Goal: Task Accomplishment & Management: Use online tool/utility

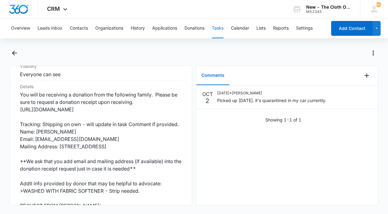
scroll to position [128, 0]
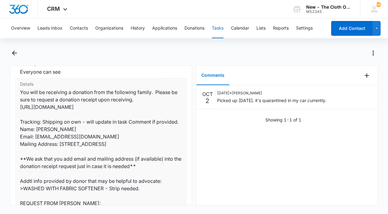
click at [36, 136] on dd "You will be receiving a donation from the following family. Please be sure to r…" at bounding box center [101, 154] width 162 height 133
drag, startPoint x: 107, startPoint y: 135, endPoint x: 35, endPoint y: 138, distance: 71.5
click at [35, 138] on dd "You will be receiving a donation from the following family. Please be sure to r…" at bounding box center [101, 154] width 162 height 133
copy dd "Ekatherineahand@gmail.com"
drag, startPoint x: 78, startPoint y: 129, endPoint x: 36, endPoint y: 129, distance: 42.2
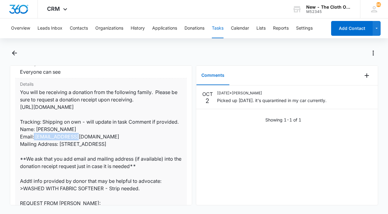
click at [36, 129] on dd "You will be receiving a donation from the following family. Please be sure to r…" at bounding box center [101, 154] width 162 height 133
copy dd "Katherine Umstot"
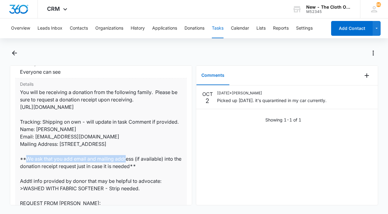
drag, startPoint x: 172, startPoint y: 142, endPoint x: 61, endPoint y: 142, distance: 110.5
click at [61, 142] on dd "You will be receiving a donation from the following family. Please be sure to r…" at bounding box center [101, 154] width 162 height 133
copy dd "10 Laurel Hill Road, Westhampton, MA 01027"
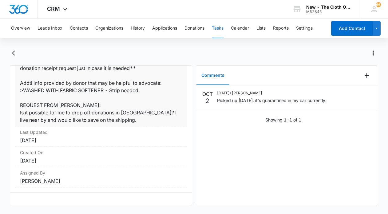
scroll to position [0, 0]
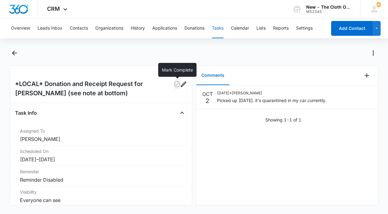
click at [176, 83] on icon "button" at bounding box center [177, 83] width 7 height 7
click at [218, 26] on button "Tasks" at bounding box center [218, 28] width 12 height 20
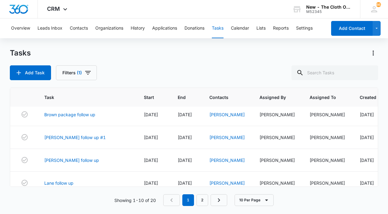
scroll to position [150, 0]
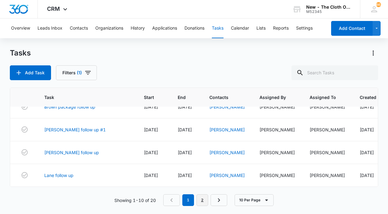
click at [202, 199] on link "2" at bounding box center [203, 200] width 12 height 12
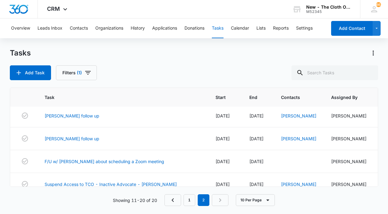
scroll to position [0, 0]
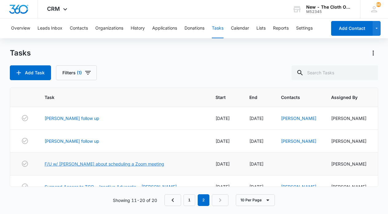
click at [110, 164] on link "F/U w/ [PERSON_NAME] about scheduling a Zoom meeting" at bounding box center [105, 163] width 120 height 6
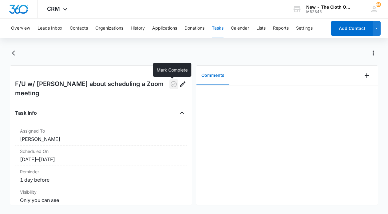
click at [171, 83] on icon "button" at bounding box center [173, 83] width 7 height 7
click at [220, 29] on button "Tasks" at bounding box center [218, 28] width 12 height 20
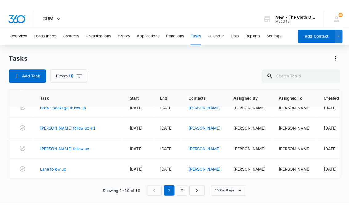
scroll to position [150, 0]
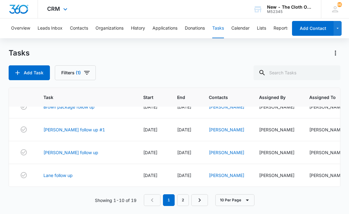
click at [69, 11] on div "CRM Apps Reputation Websites Forms CRM Email Social Shop Payments POS Ads Intel…" at bounding box center [58, 9] width 40 height 18
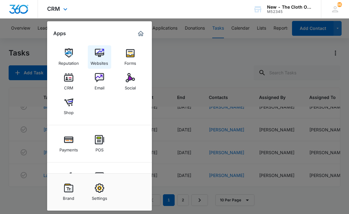
click at [99, 61] on div "Websites" at bounding box center [100, 62] width 18 height 8
